Goal: Use online tool/utility: Utilize a website feature to perform a specific function

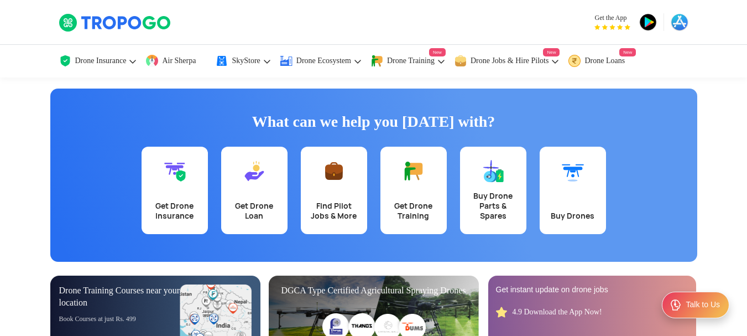
click at [190, 64] on span "Air Sherpa" at bounding box center [179, 60] width 34 height 9
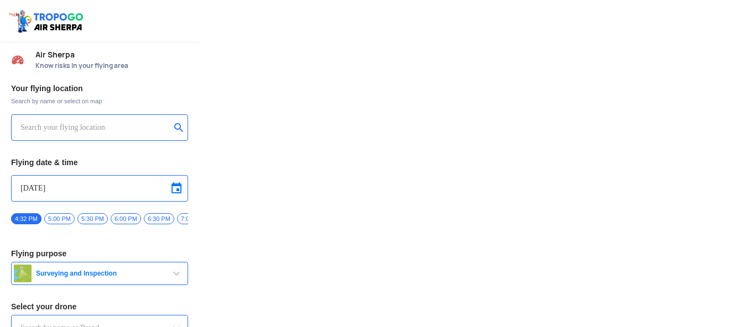
type input "Asteria A200"
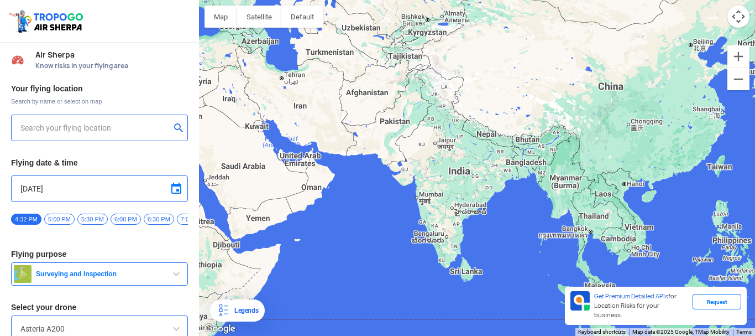
click at [60, 129] on input "text" at bounding box center [95, 127] width 150 height 13
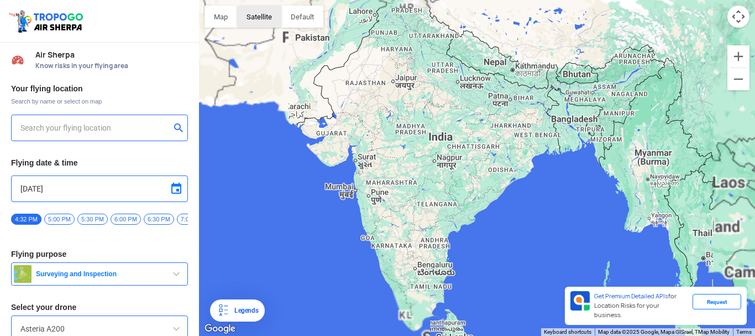
click at [259, 16] on button "Satellite" at bounding box center [259, 17] width 44 height 22
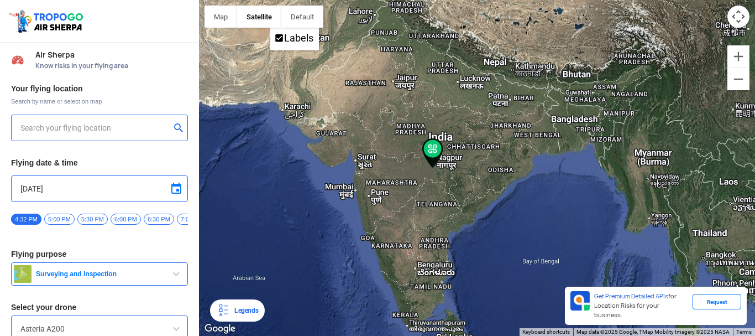
type input "144, Khattalwada, Wadgaon, Maharashtra 272176, India"
click at [174, 123] on img at bounding box center [179, 127] width 11 height 11
click at [167, 123] on input "text" at bounding box center [95, 127] width 150 height 13
click at [146, 127] on input "text" at bounding box center [95, 127] width 150 height 13
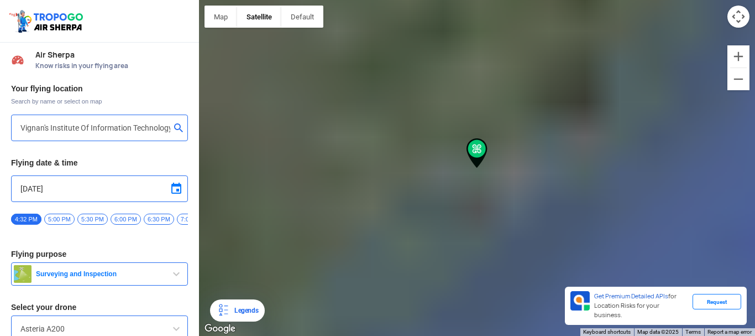
type input "Block D, Visakhapatnam, Andhra Pradesh 530049, India"
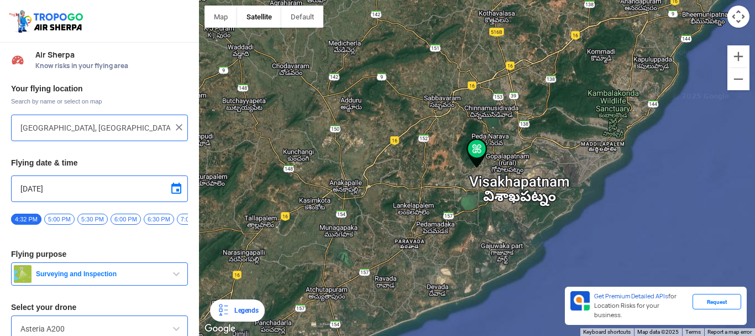
click at [60, 221] on span "5:00 PM" at bounding box center [59, 218] width 30 height 11
click at [132, 285] on button "Surveying and Inspection" at bounding box center [99, 273] width 177 height 23
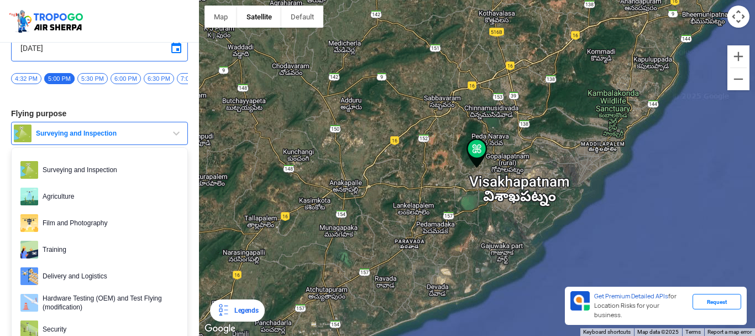
scroll to position [150, 0]
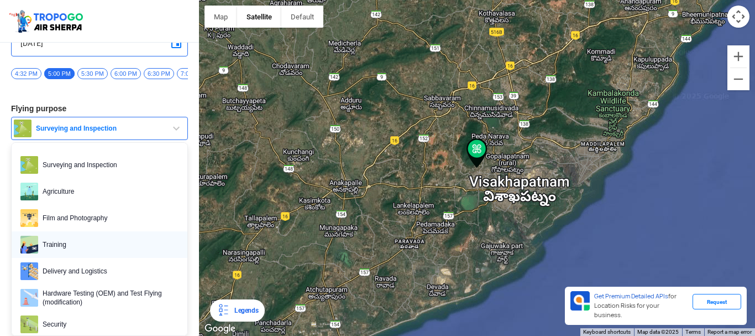
click at [132, 241] on span "Training" at bounding box center [108, 245] width 140 height 18
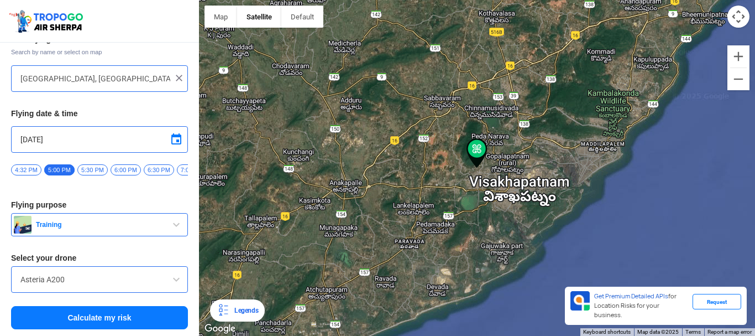
scroll to position [54, 0]
click at [170, 275] on span at bounding box center [176, 279] width 13 height 13
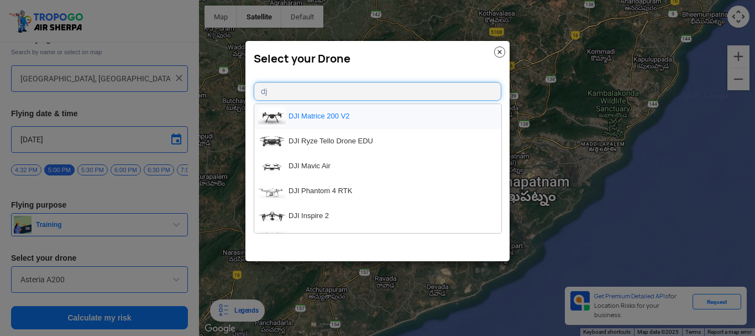
type input "dj"
click at [355, 116] on li "DJI Matrice 200 V2" at bounding box center [377, 116] width 247 height 25
type input "DJI Matrice 200 V2"
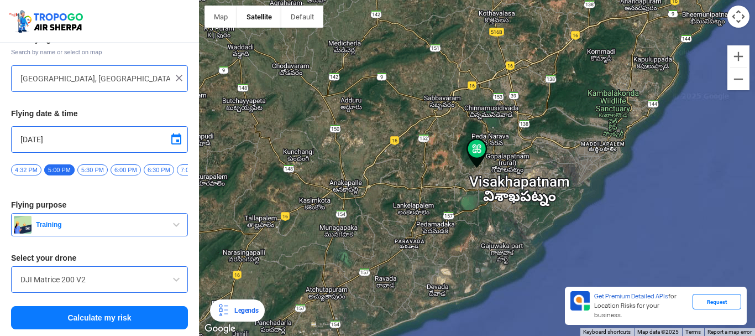
click at [103, 311] on button "Calculate my risk" at bounding box center [99, 317] width 177 height 23
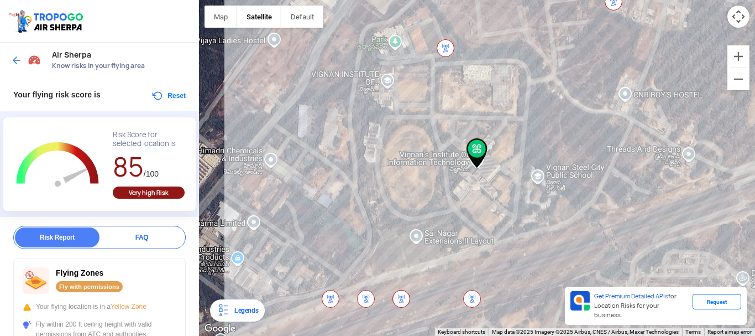
click at [425, 171] on div at bounding box center [477, 168] width 556 height 336
click at [395, 219] on div at bounding box center [477, 168] width 556 height 336
click at [13, 59] on img at bounding box center [16, 60] width 11 height 11
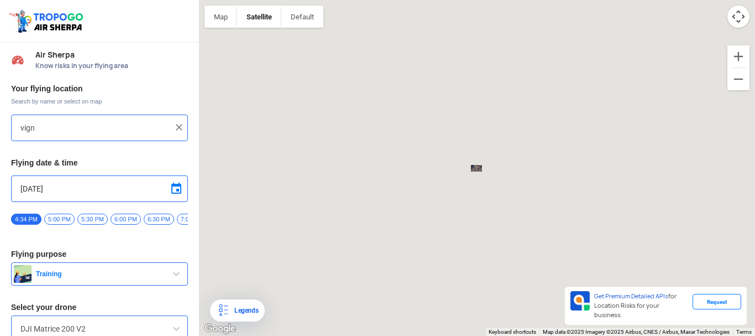
type input "Block D, Visakhapatnam, Andhra Pradesh 530049, India"
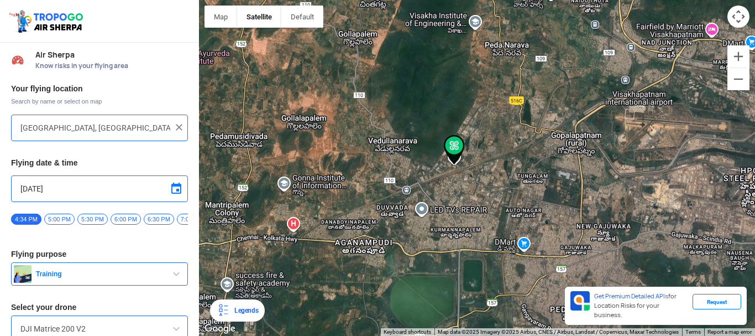
drag, startPoint x: 472, startPoint y: 232, endPoint x: 453, endPoint y: 180, distance: 55.1
click at [453, 180] on div at bounding box center [477, 168] width 556 height 336
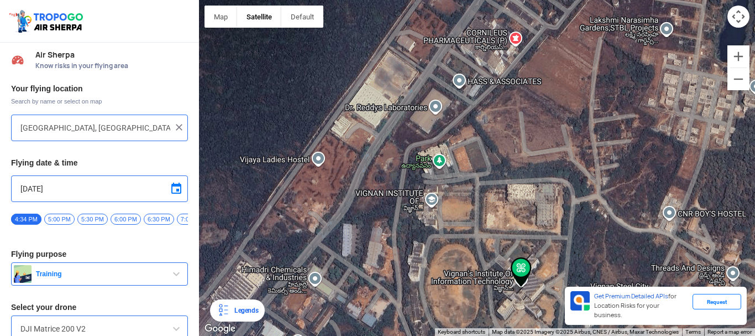
drag, startPoint x: 476, startPoint y: 151, endPoint x: 348, endPoint y: 68, distance: 152.3
click at [368, 82] on div at bounding box center [477, 168] width 556 height 336
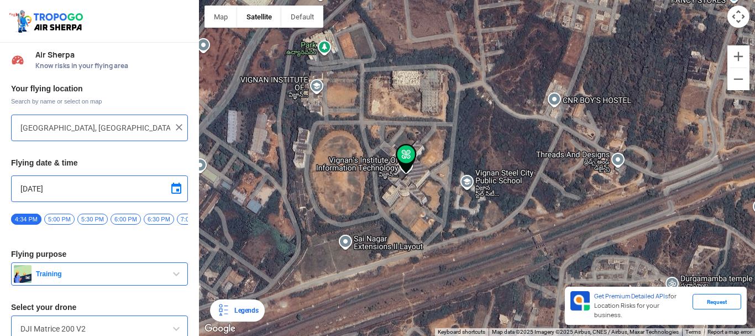
drag, startPoint x: 389, startPoint y: 221, endPoint x: 371, endPoint y: 182, distance: 42.1
click at [371, 182] on div at bounding box center [477, 168] width 556 height 336
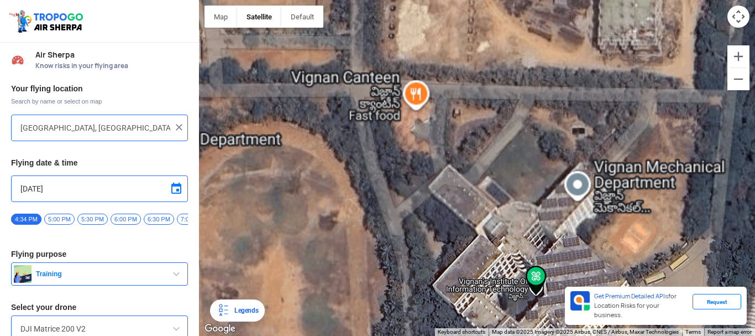
drag, startPoint x: 410, startPoint y: 124, endPoint x: 528, endPoint y: 328, distance: 235.6
click at [528, 328] on div "Map Terrain Satellite Labels Legends Get Premium Detailed APIs for Location Ris…" at bounding box center [477, 168] width 556 height 336
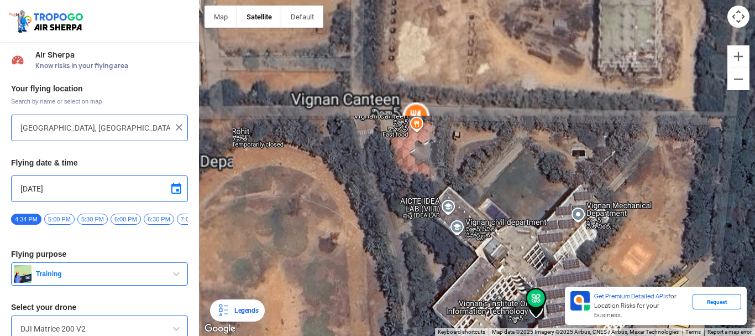
drag, startPoint x: 528, startPoint y: 328, endPoint x: 533, endPoint y: 304, distance: 24.8
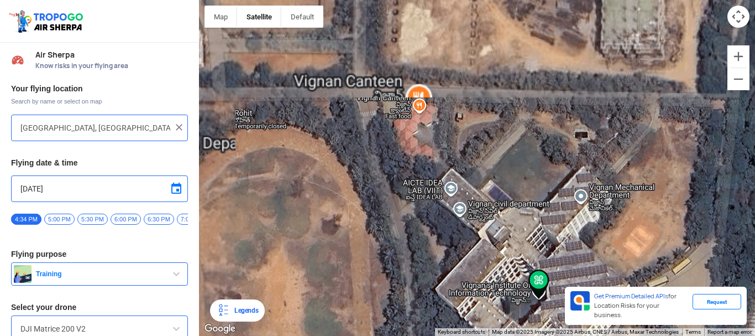
drag, startPoint x: 501, startPoint y: 220, endPoint x: 506, endPoint y: 182, distance: 38.5
click at [505, 193] on div at bounding box center [477, 168] width 556 height 336
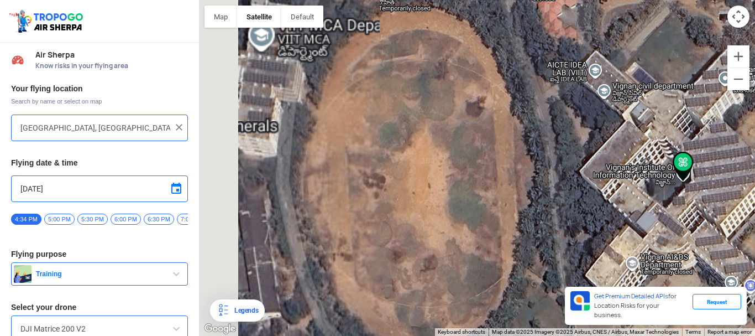
drag, startPoint x: 376, startPoint y: 250, endPoint x: 520, endPoint y: 144, distance: 178.7
click at [520, 144] on div at bounding box center [477, 168] width 556 height 336
